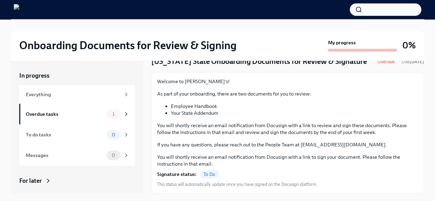
scroll to position [39, 0]
click at [205, 174] on span "To Do" at bounding box center [209, 174] width 20 height 5
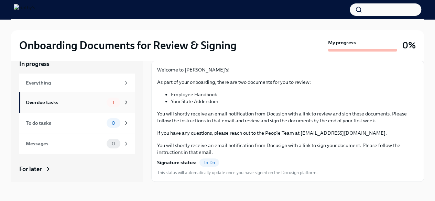
click at [42, 103] on div "Overdue tasks" at bounding box center [65, 103] width 78 height 8
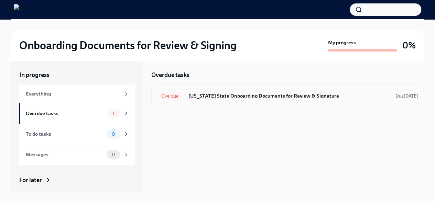
click at [277, 93] on h6 "[US_STATE] State Onboarding Documents for Review & Signature" at bounding box center [289, 96] width 202 height 8
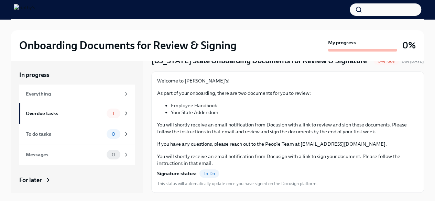
scroll to position [39, 0]
click at [204, 171] on div "To Do" at bounding box center [209, 173] width 20 height 8
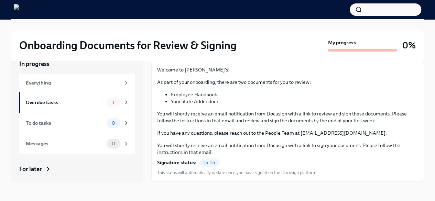
scroll to position [0, 0]
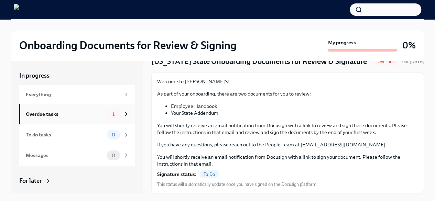
click at [55, 114] on div "Overdue tasks" at bounding box center [65, 114] width 78 height 8
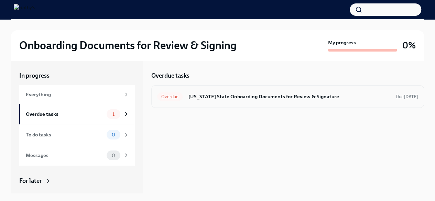
click at [169, 97] on span "Overdue" at bounding box center [169, 96] width 25 height 5
